Goal: Task Accomplishment & Management: Manage account settings

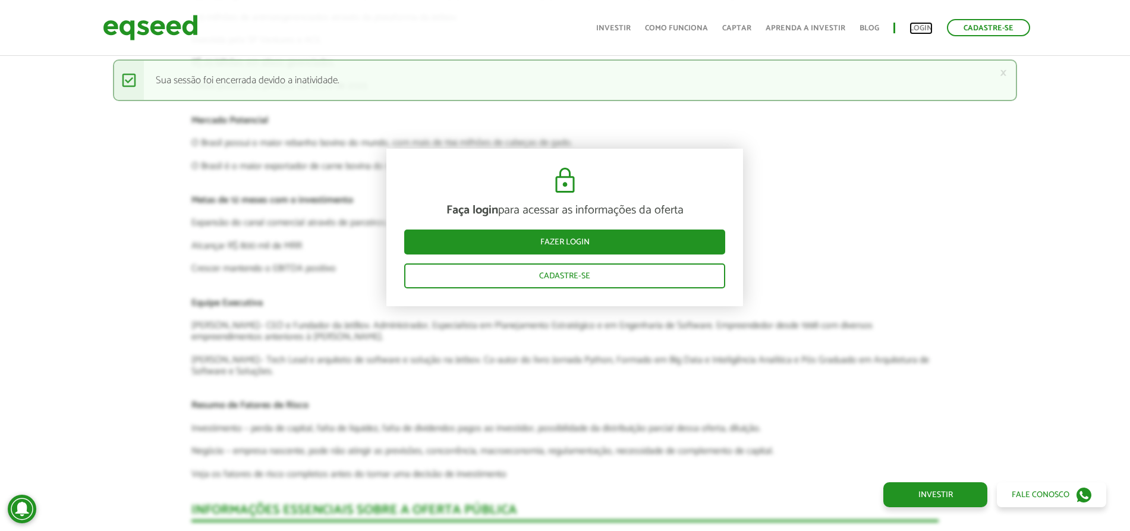
click at [917, 27] on link "Login" at bounding box center [921, 28] width 23 height 8
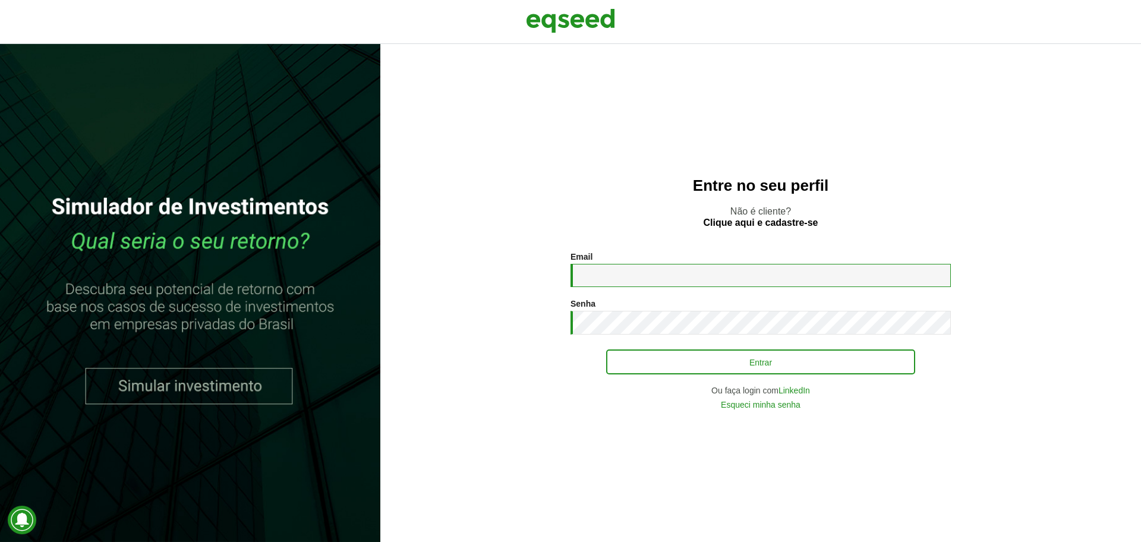
type input "**********"
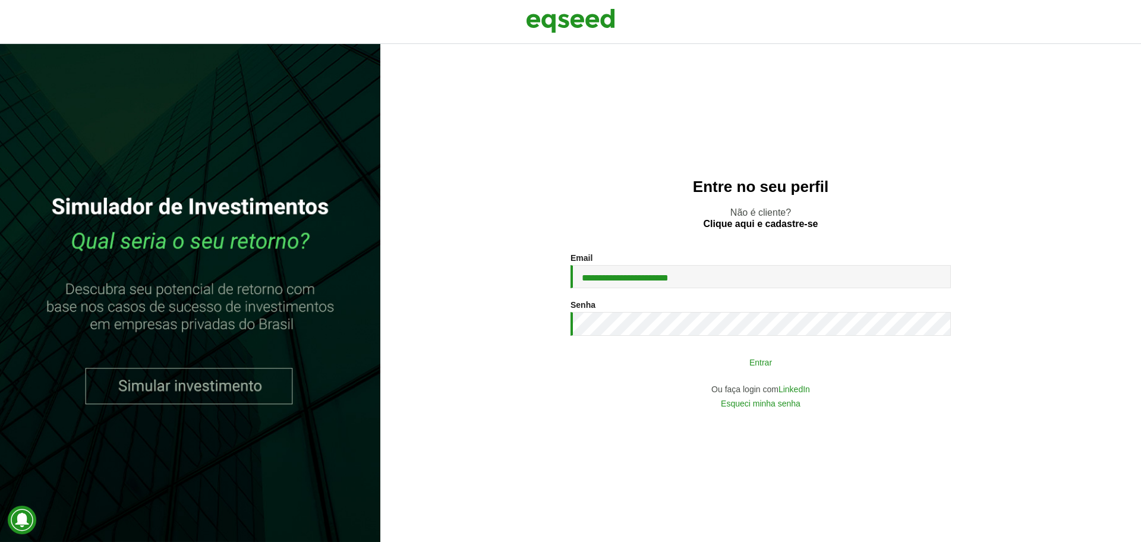
click at [625, 359] on button "Entrar" at bounding box center [760, 362] width 309 height 23
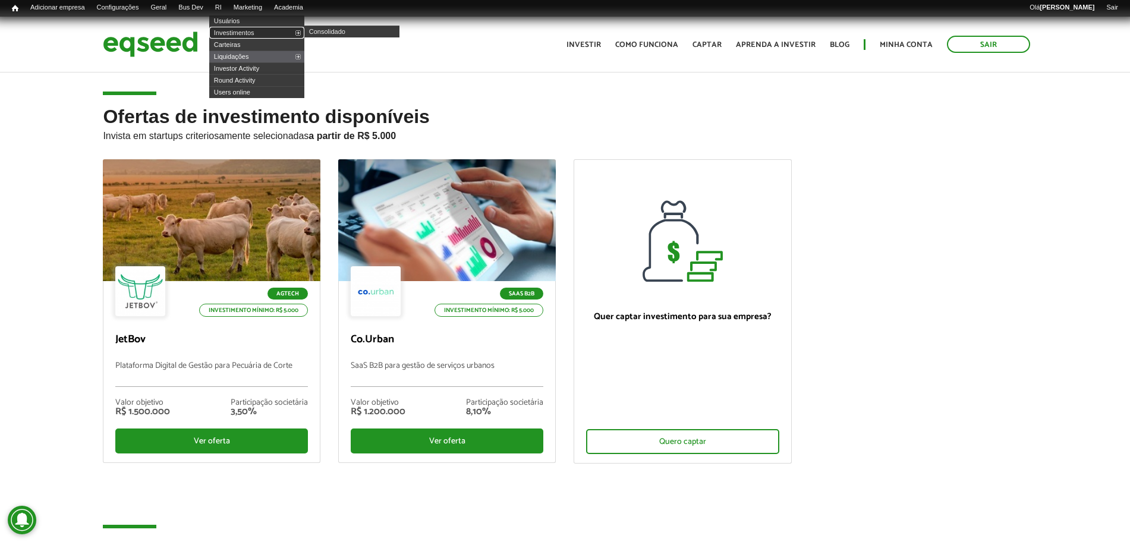
click at [235, 30] on link "Investimentos" at bounding box center [256, 33] width 95 height 12
